Goal: Check status

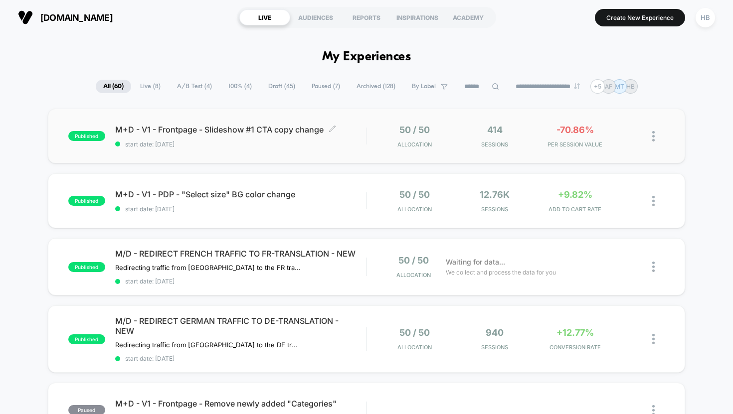
click at [293, 147] on span "start date: [DATE]" at bounding box center [240, 144] width 251 height 7
